Goal: Check status: Check status

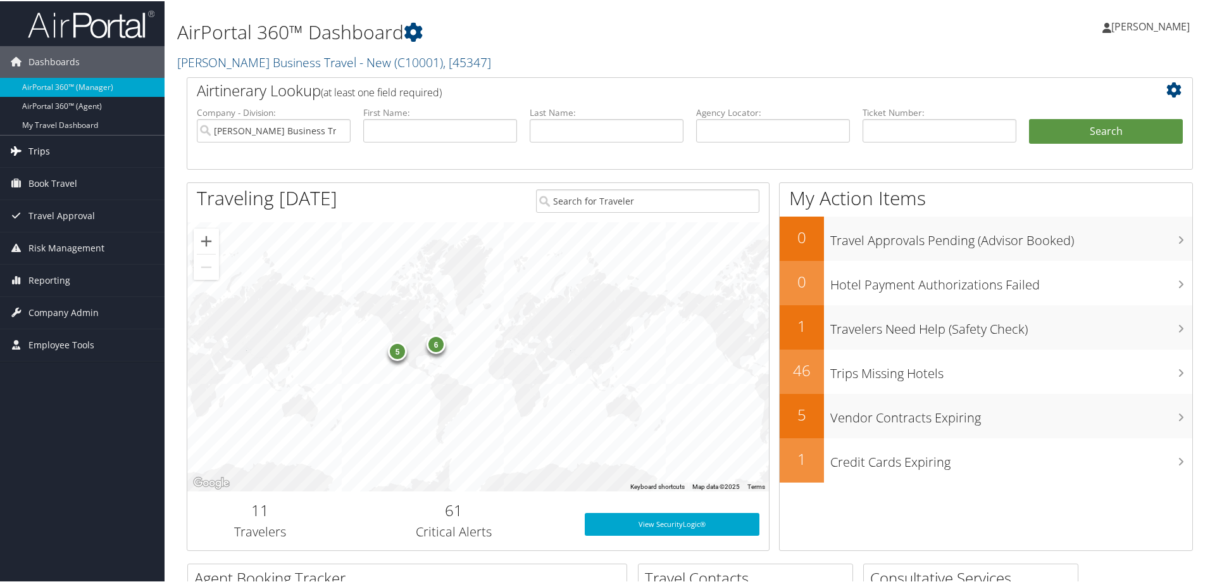
click at [45, 149] on span "Trips" at bounding box center [39, 150] width 22 height 32
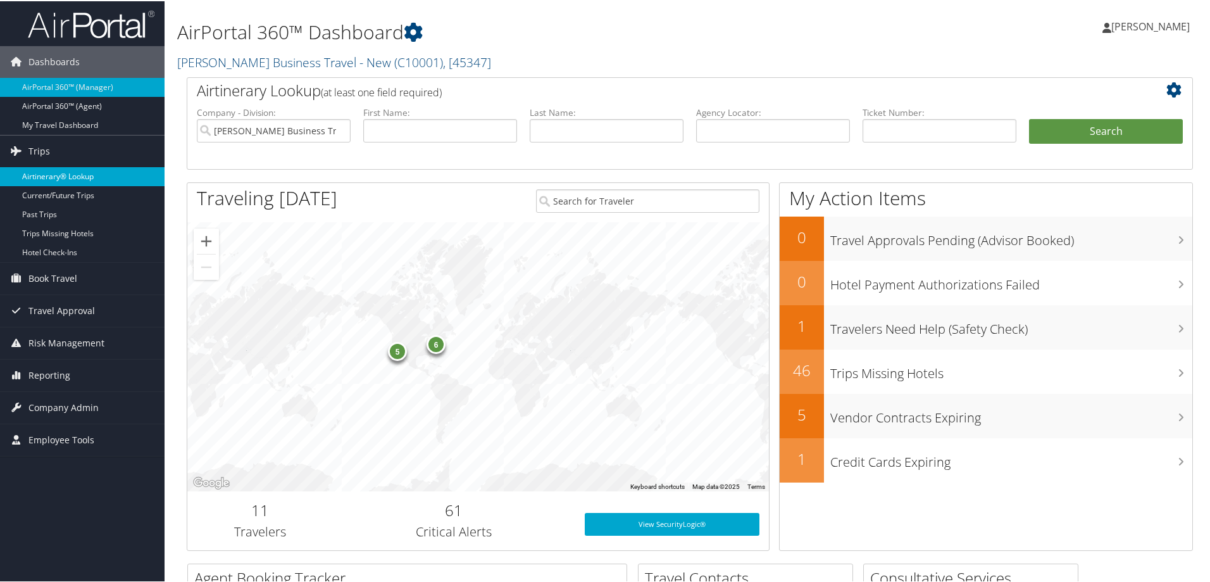
click at [48, 173] on link "Airtinerary® Lookup" at bounding box center [82, 175] width 165 height 19
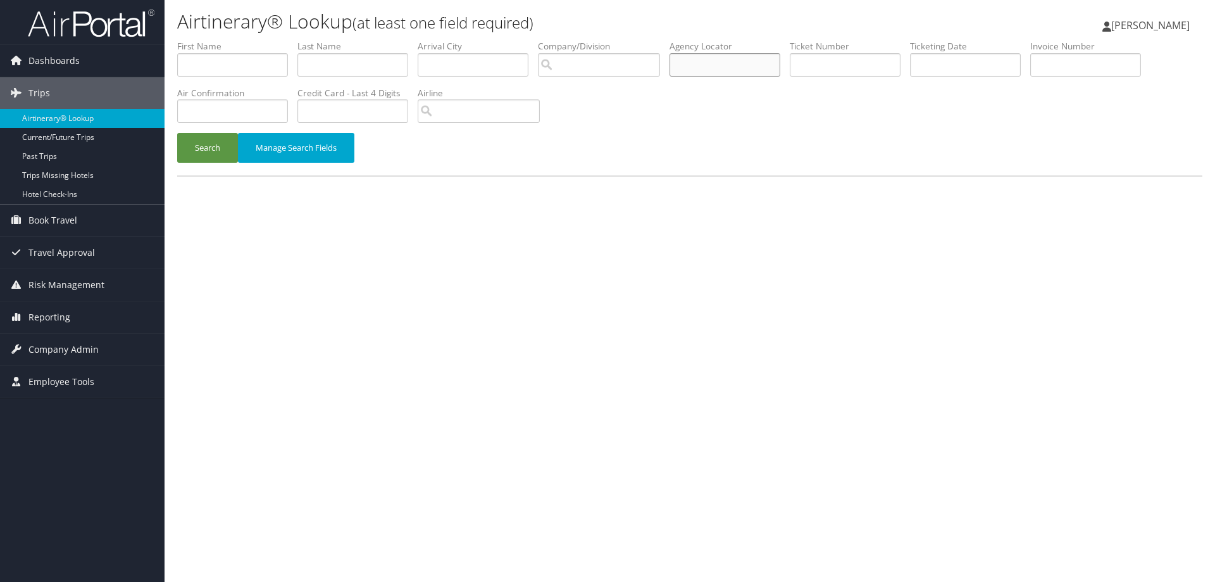
click at [700, 66] on input "text" at bounding box center [725, 64] width 111 height 23
type input "d81t56"
click at [213, 147] on button "Search" at bounding box center [207, 148] width 61 height 30
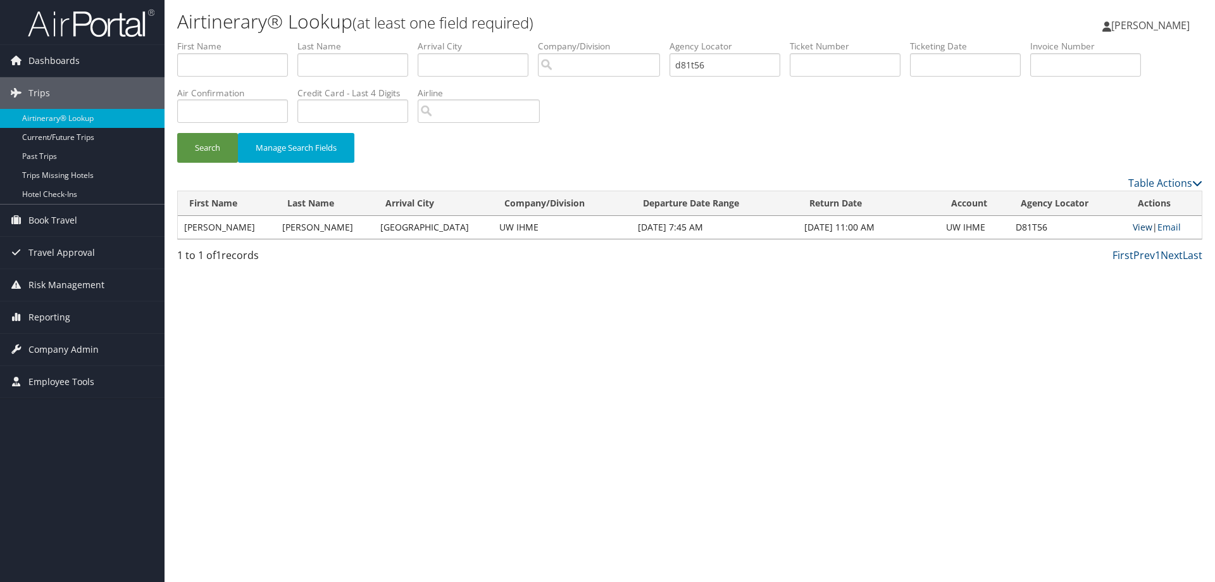
click at [1133, 227] on link "View" at bounding box center [1143, 227] width 20 height 12
drag, startPoint x: 727, startPoint y: 63, endPoint x: 606, endPoint y: 63, distance: 121.5
click at [606, 40] on ul "First Name Last Name Departure City Arrival City Company/Division Airport/City …" at bounding box center [689, 40] width 1025 height 0
click at [310, 64] on input "text" at bounding box center [353, 64] width 111 height 23
type input "oza"
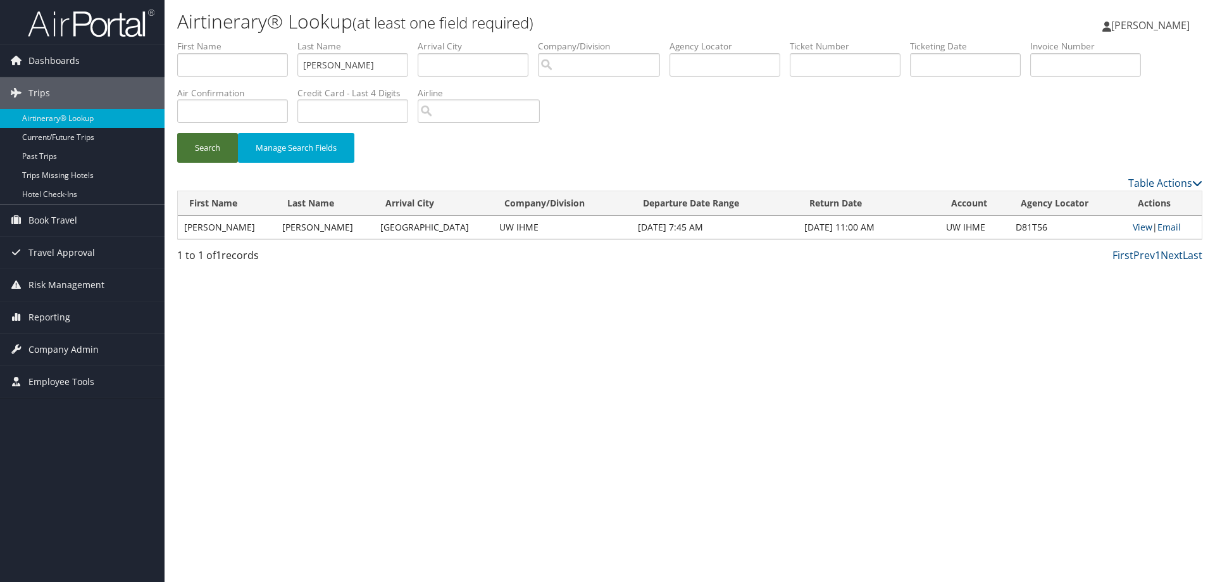
click at [202, 147] on button "Search" at bounding box center [207, 148] width 61 height 30
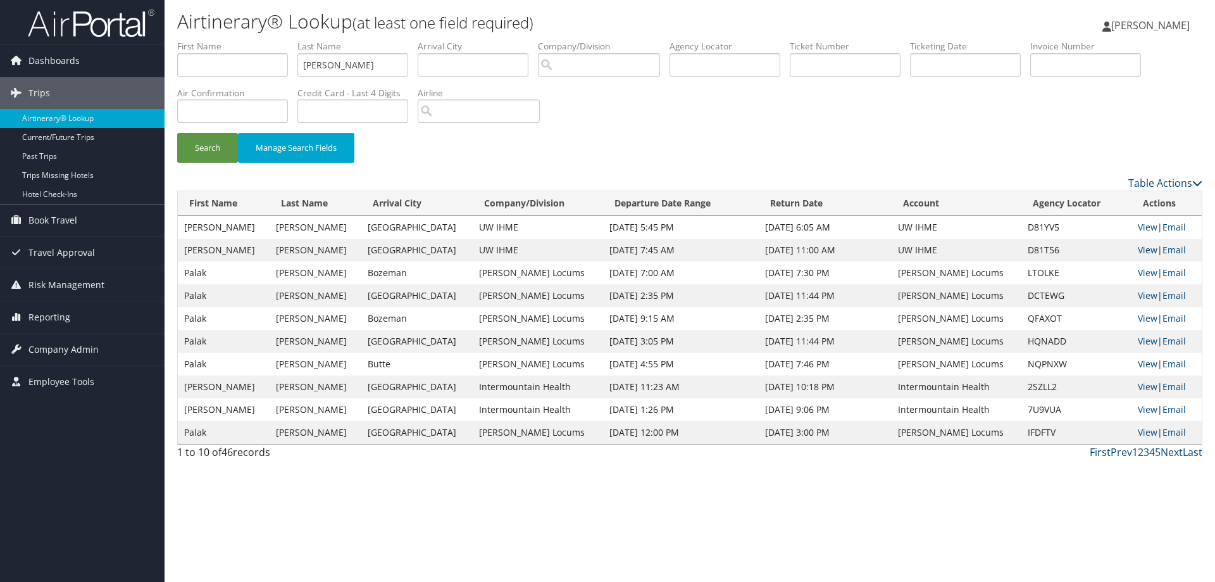
click at [1138, 246] on link "View" at bounding box center [1148, 250] width 20 height 12
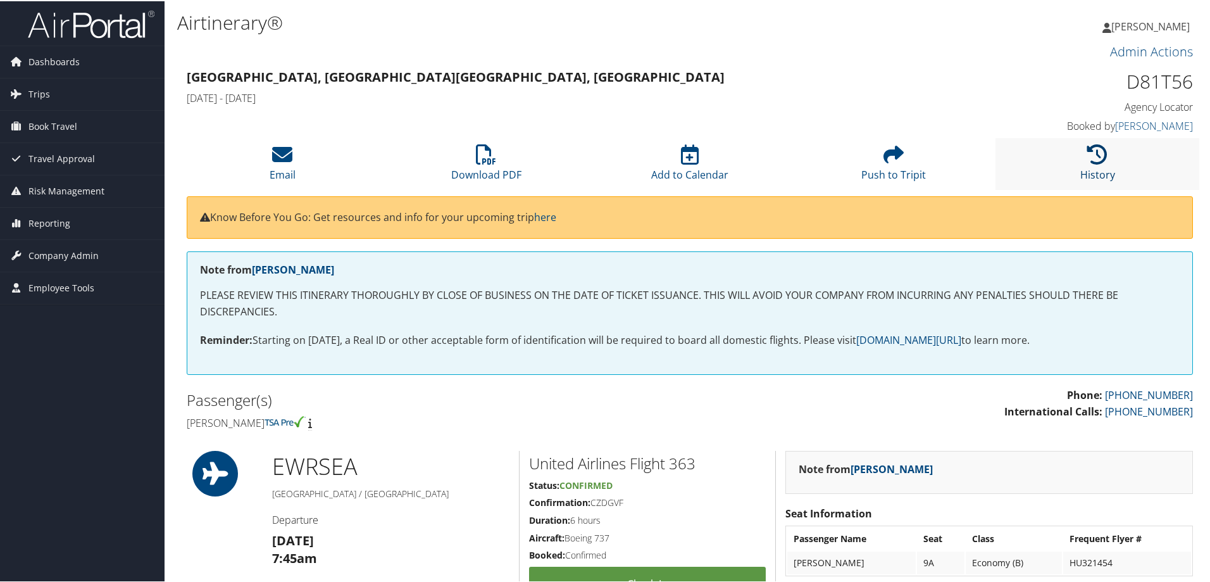
click at [1090, 155] on icon at bounding box center [1098, 153] width 20 height 20
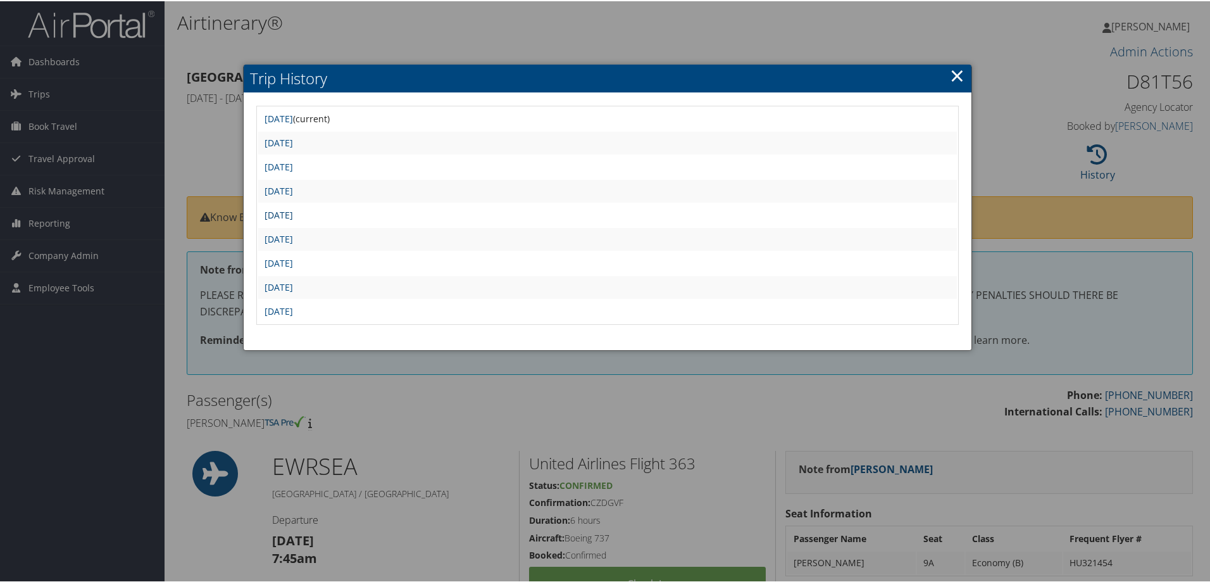
click at [280, 215] on link "Fri Aug 29 13:06:38 MDT 2025" at bounding box center [279, 214] width 28 height 12
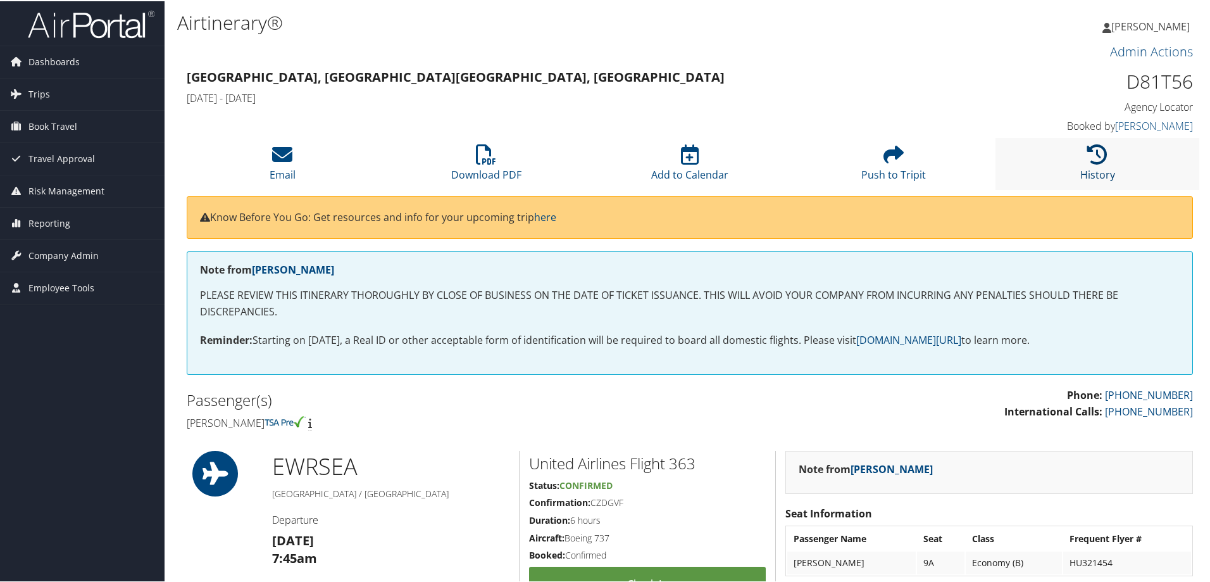
click at [1097, 151] on icon at bounding box center [1098, 153] width 20 height 20
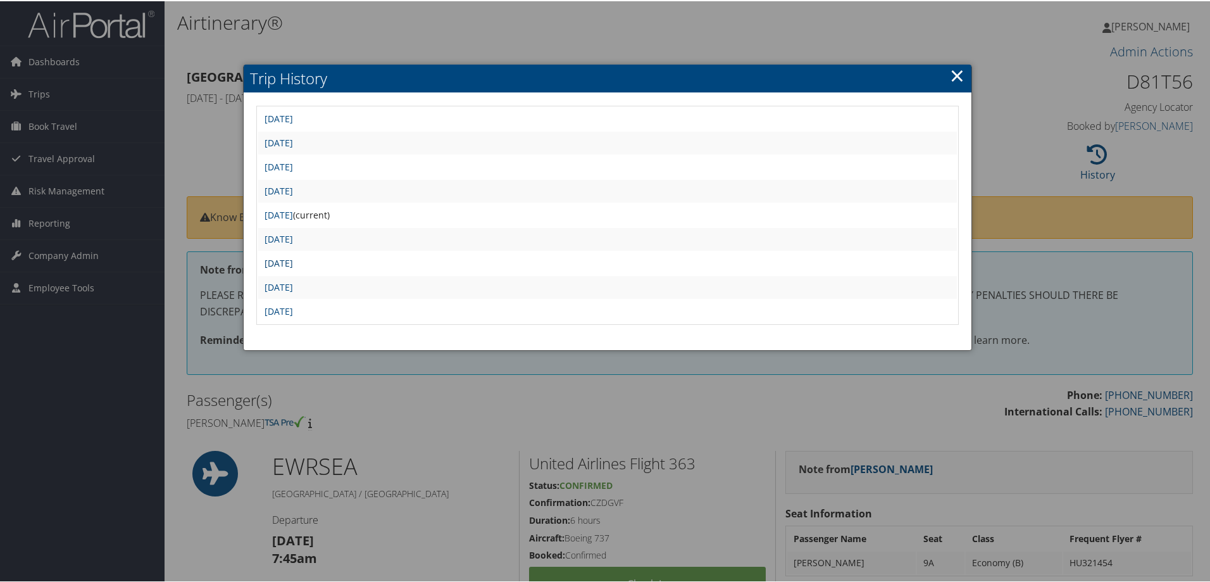
click at [293, 256] on link "[DATE]" at bounding box center [279, 262] width 28 height 12
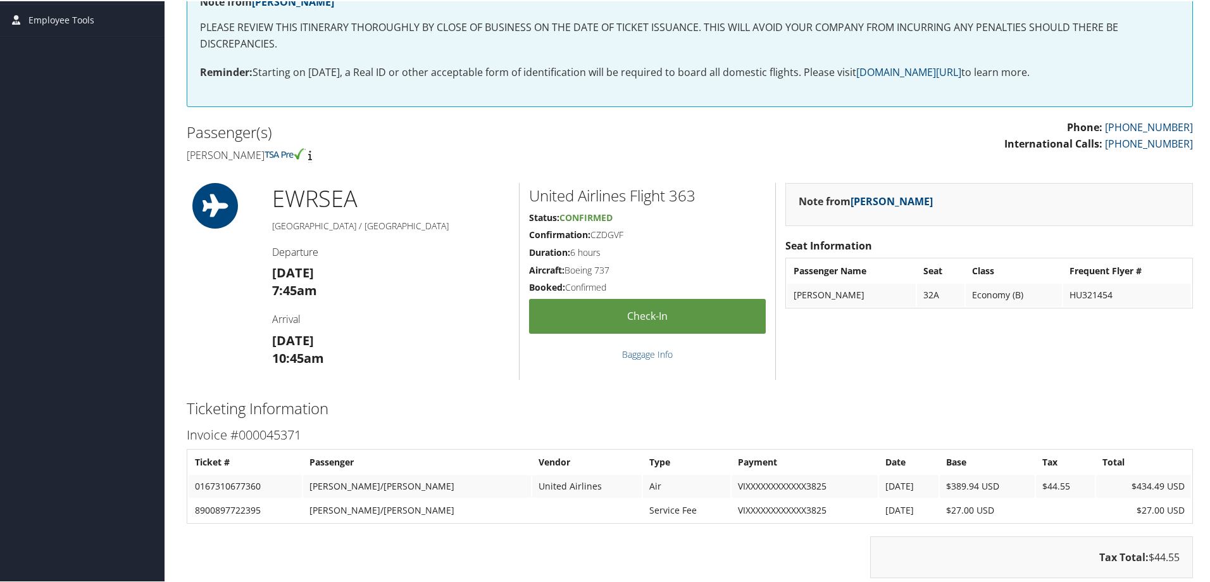
scroll to position [78, 0]
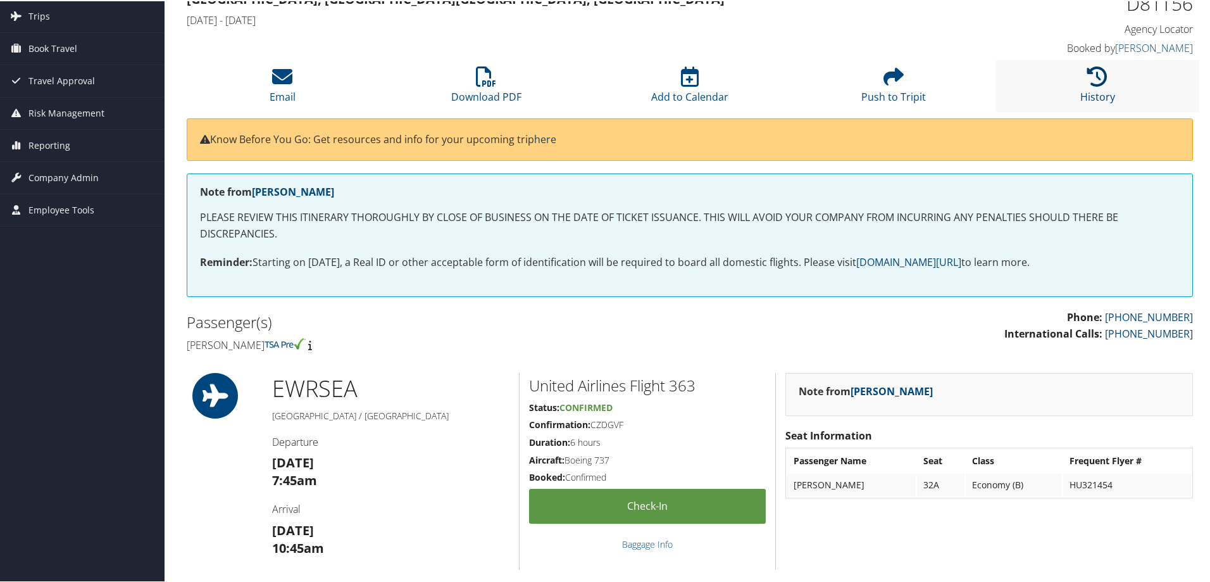
click at [1091, 78] on icon at bounding box center [1098, 75] width 20 height 20
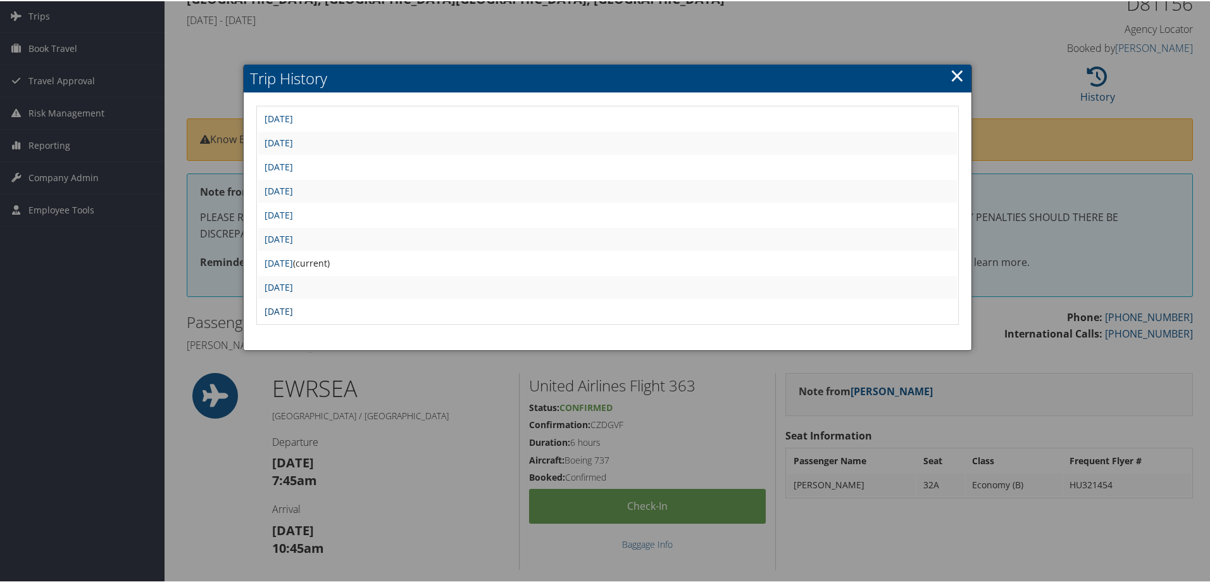
click at [293, 313] on link "[DATE]" at bounding box center [279, 310] width 28 height 12
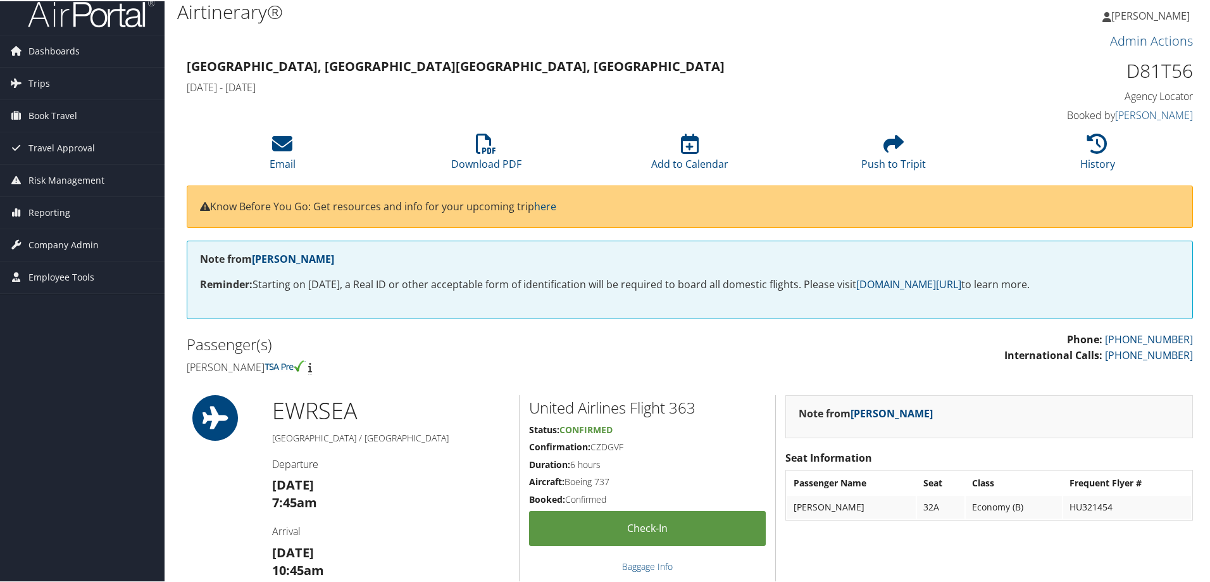
scroll to position [6, 0]
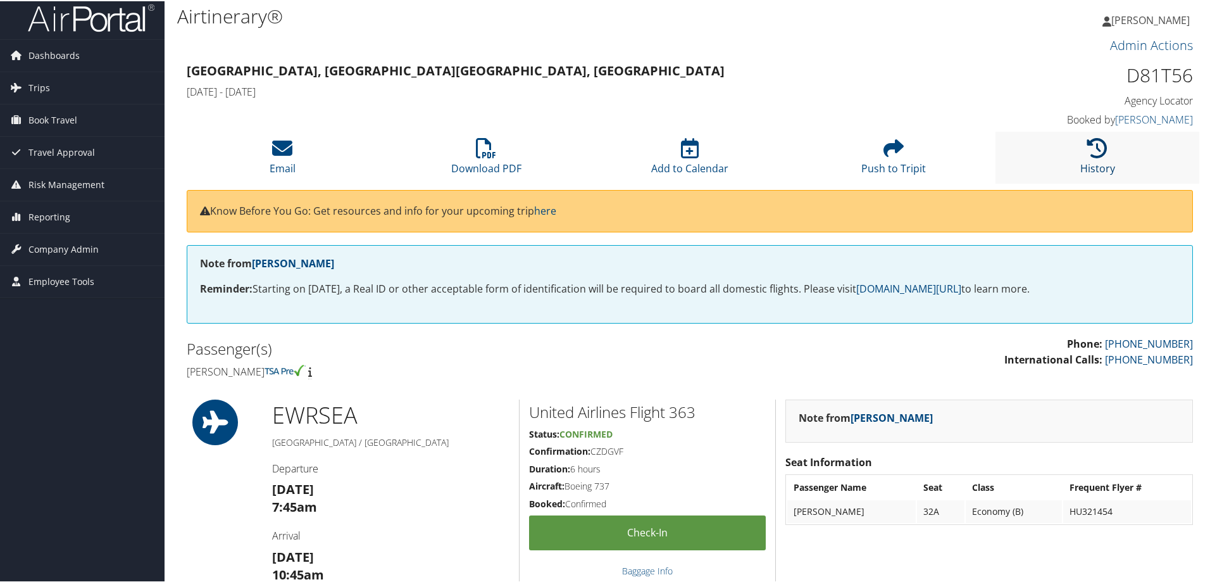
click at [1100, 153] on icon at bounding box center [1098, 147] width 20 height 20
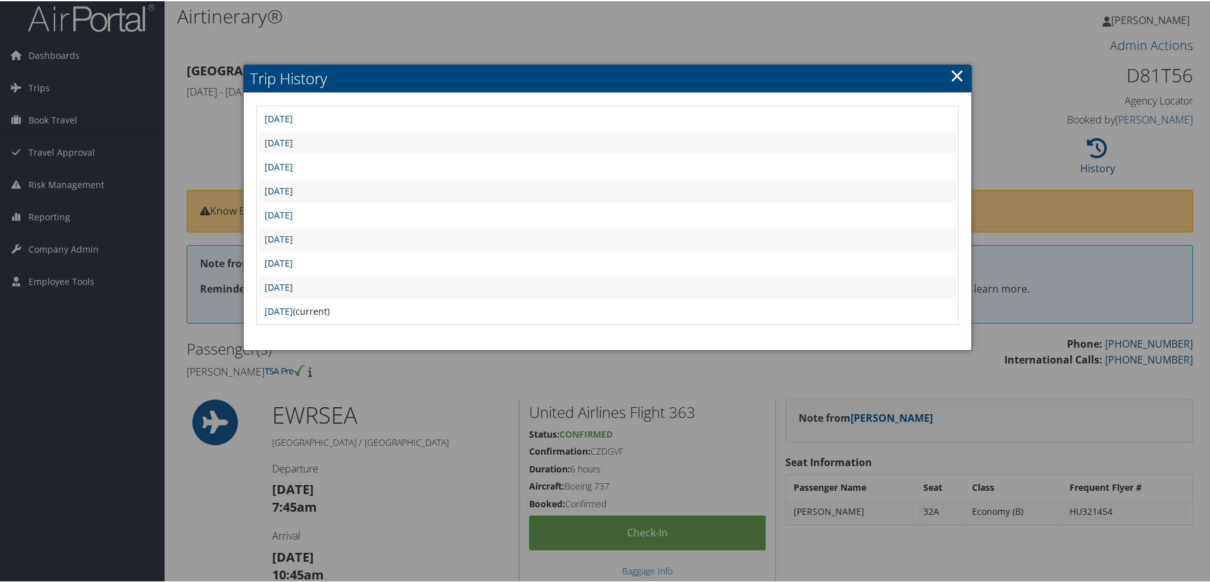
click at [293, 259] on link "Fri Aug 29 10:33:09 MDT 2025" at bounding box center [279, 262] width 28 height 12
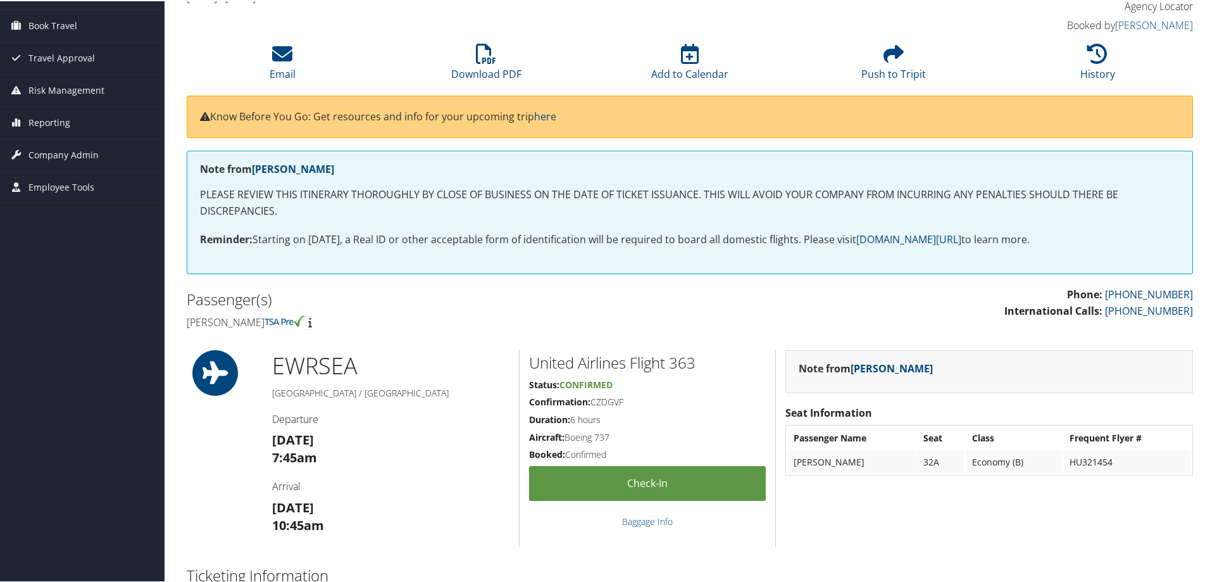
scroll to position [15, 0]
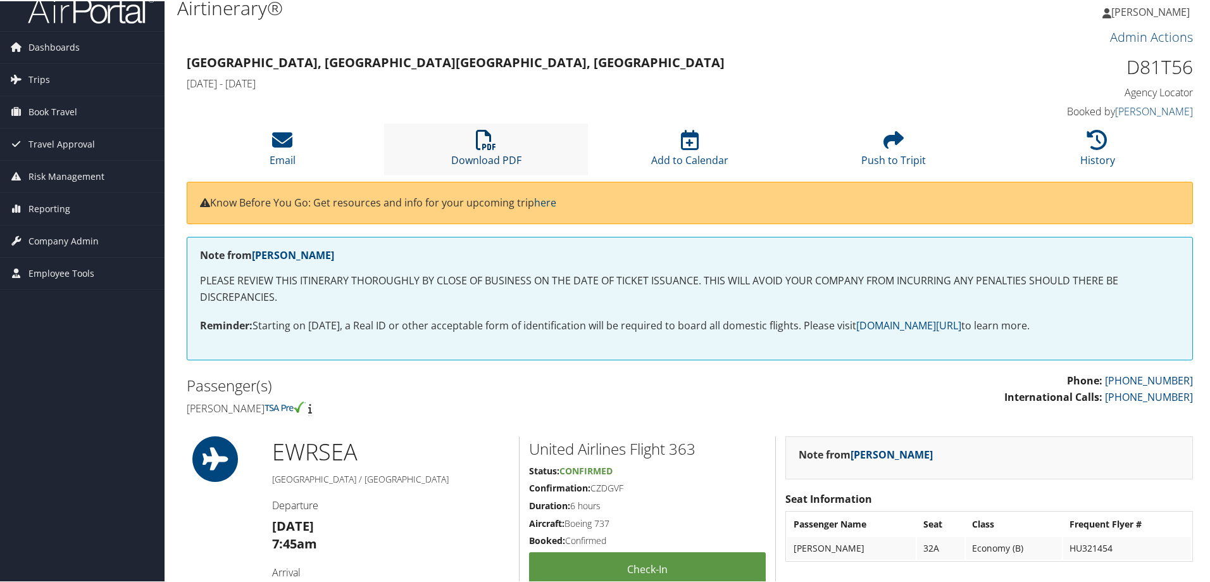
click at [490, 148] on icon at bounding box center [486, 139] width 20 height 20
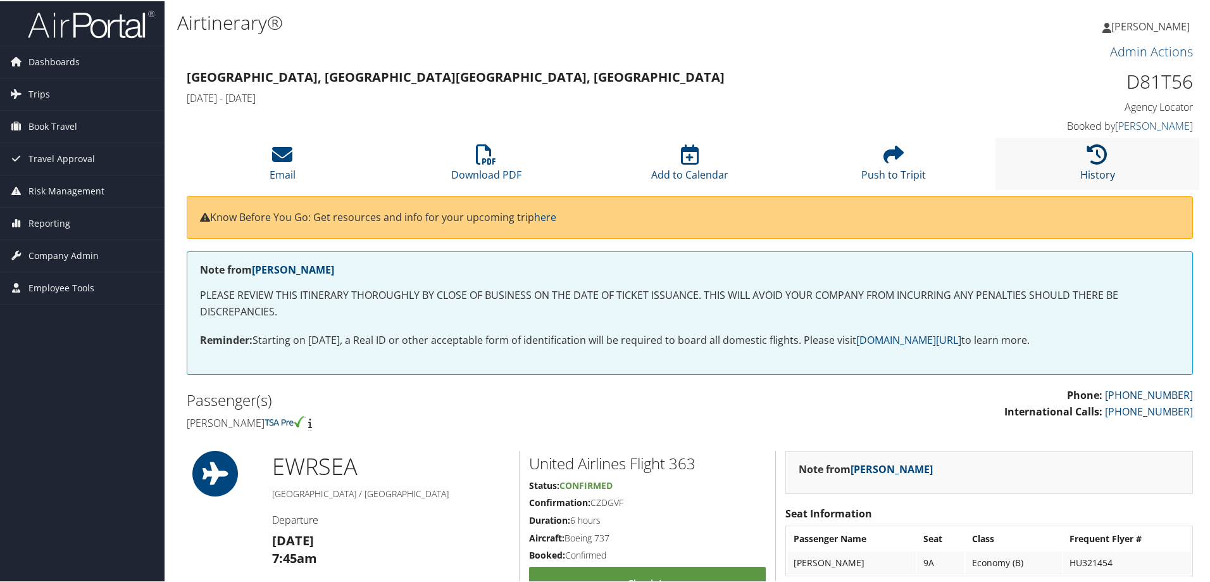
click at [1088, 149] on icon at bounding box center [1098, 153] width 20 height 20
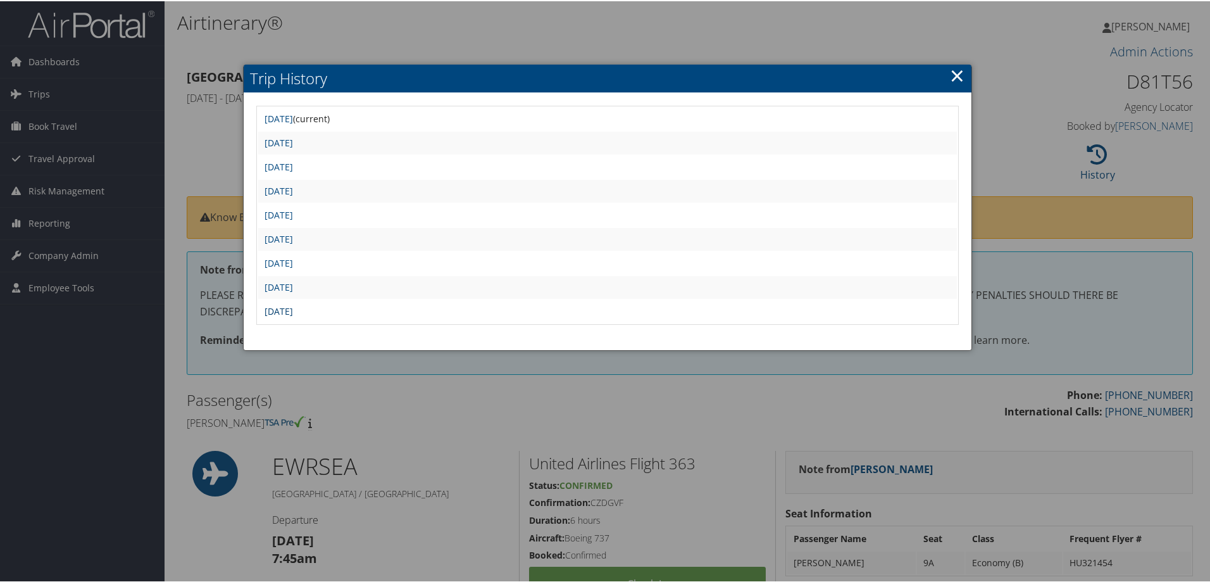
click at [293, 307] on link "Fri Aug 29 09:54:12 MDT 2025" at bounding box center [279, 310] width 28 height 12
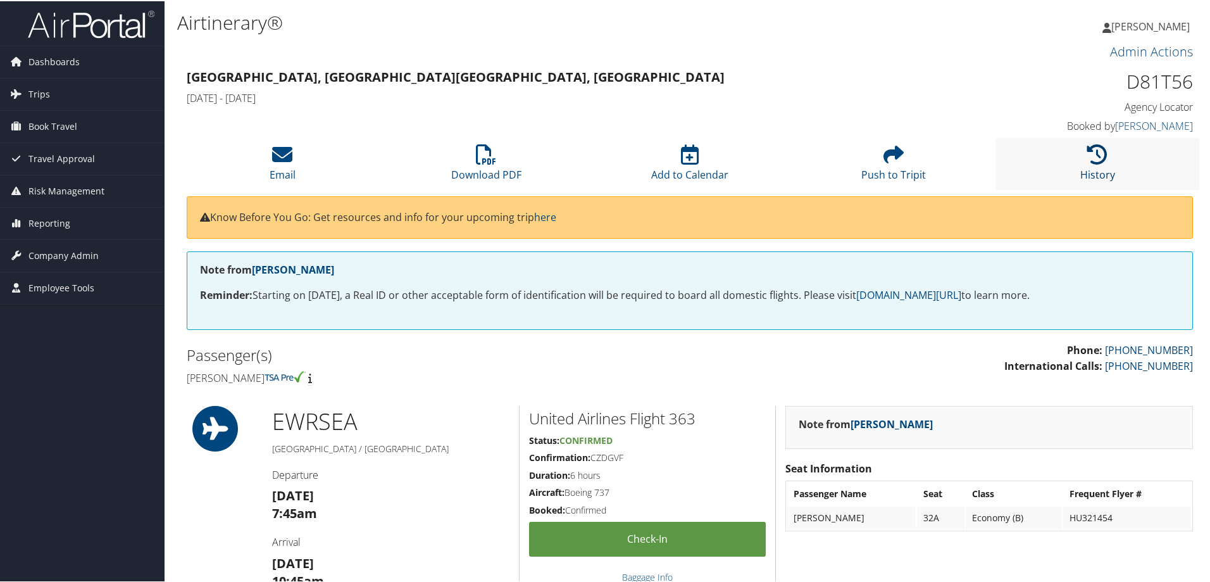
click at [1095, 160] on icon at bounding box center [1098, 153] width 20 height 20
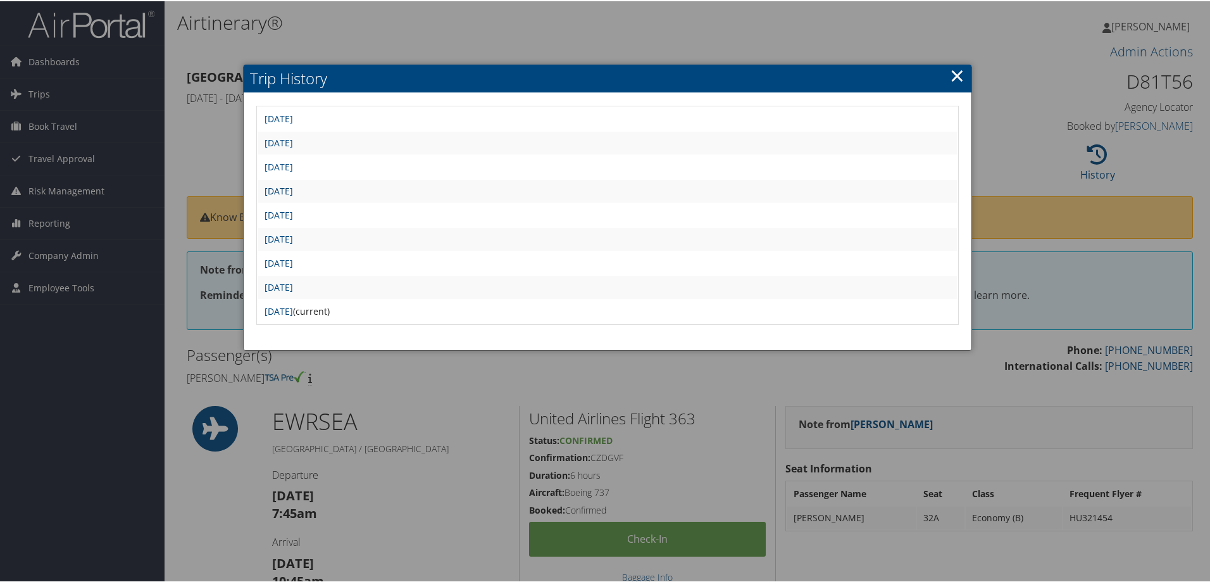
click at [293, 192] on link "[DATE]" at bounding box center [279, 190] width 28 height 12
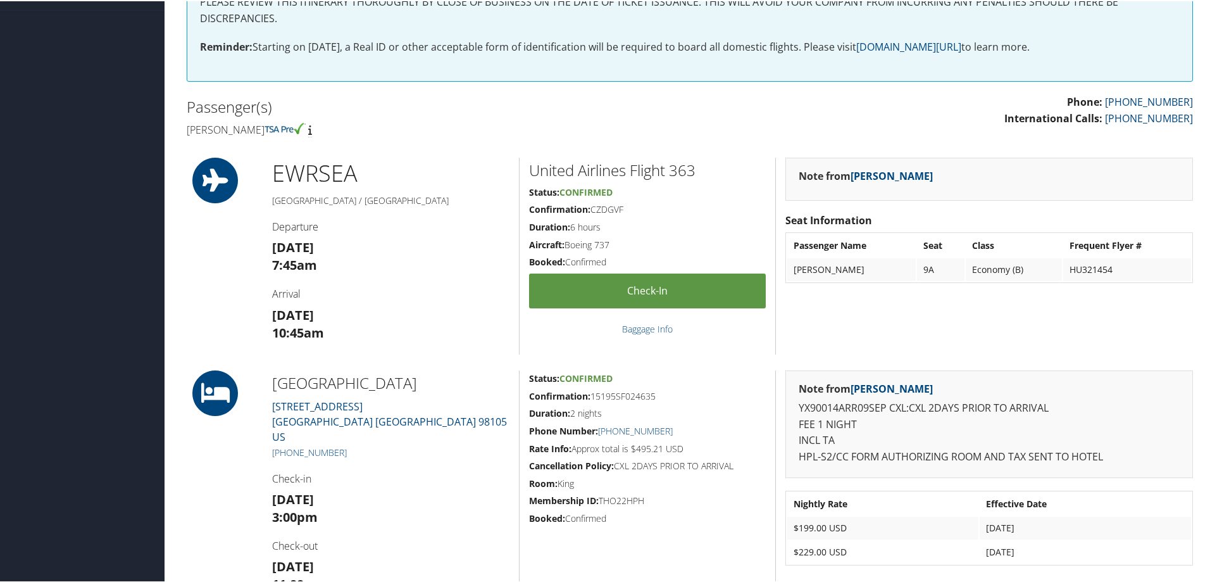
scroll to position [314, 0]
